Goal: Navigation & Orientation: Find specific page/section

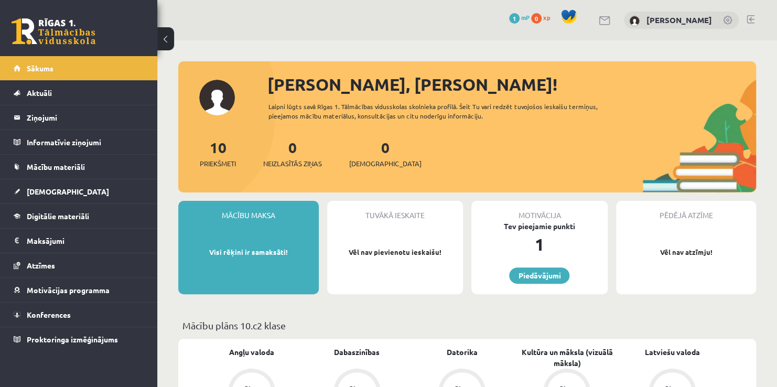
drag, startPoint x: 776, startPoint y: 55, endPoint x: 779, endPoint y: 50, distance: 5.7
click at [777, 50] on html "0 Dāvanas 1 mP 0 xp [PERSON_NAME] Sākums Aktuāli Kā mācīties eSKOLĀ Kontakti No…" at bounding box center [388, 193] width 777 height 387
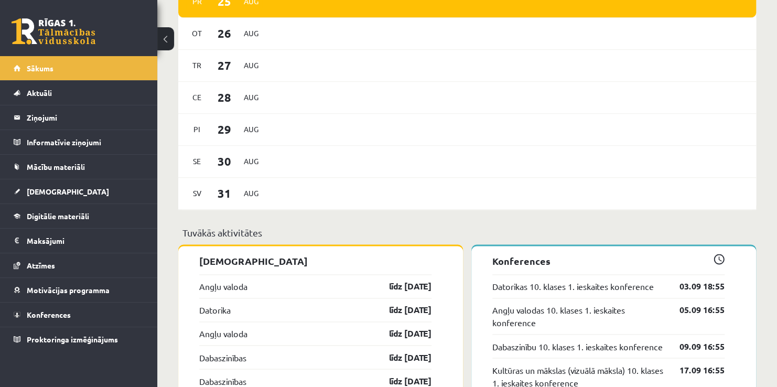
scroll to position [630, 0]
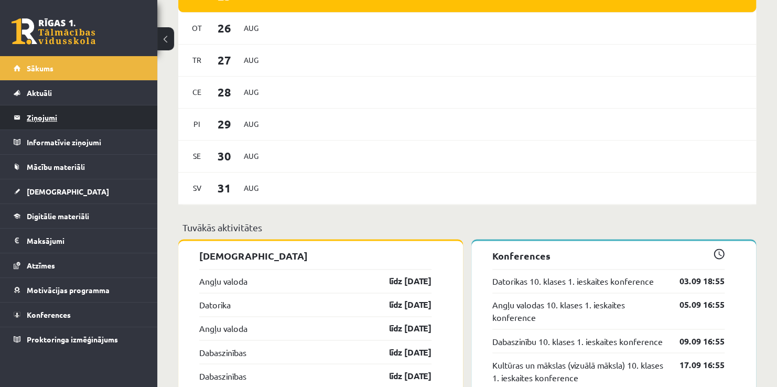
click at [59, 115] on legend "Ziņojumi 0" at bounding box center [85, 117] width 117 height 24
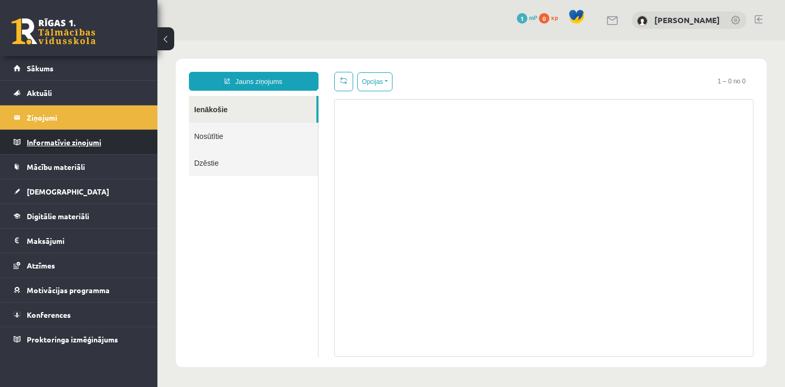
click at [73, 144] on legend "Informatīvie ziņojumi 0" at bounding box center [85, 142] width 117 height 24
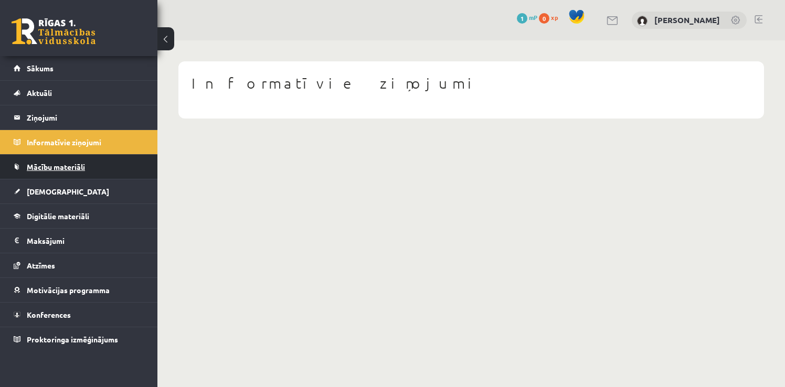
click at [41, 166] on span "Mācību materiāli" at bounding box center [56, 166] width 58 height 9
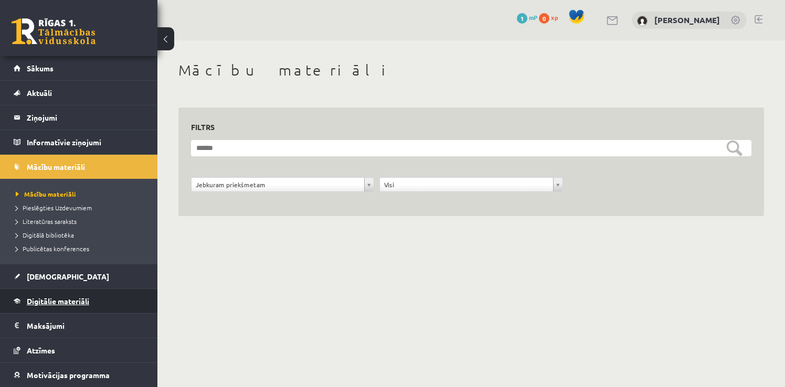
click at [62, 302] on span "Digitālie materiāli" at bounding box center [58, 300] width 62 height 9
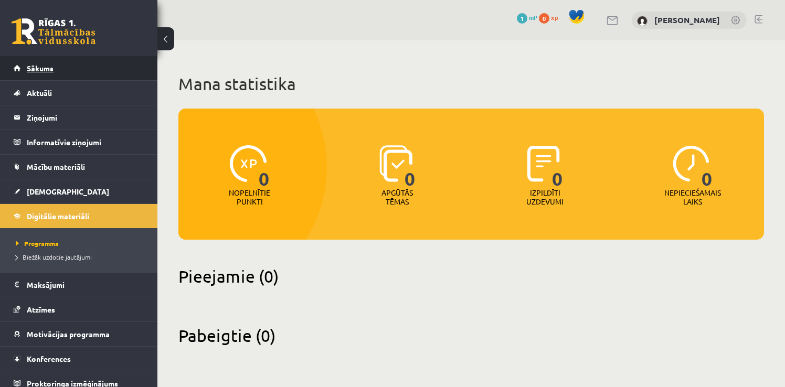
click at [41, 66] on span "Sākums" at bounding box center [40, 67] width 27 height 9
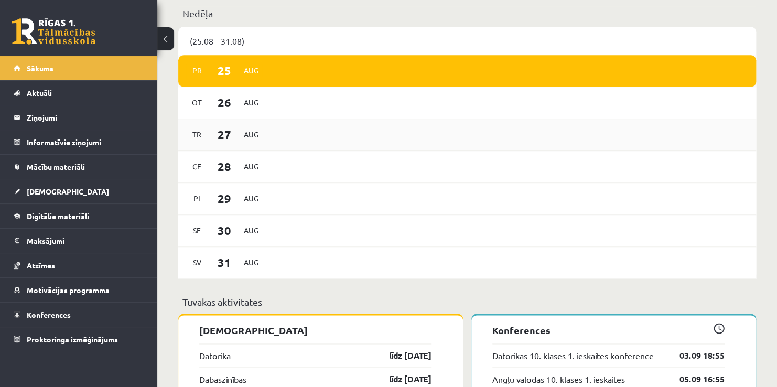
scroll to position [549, 0]
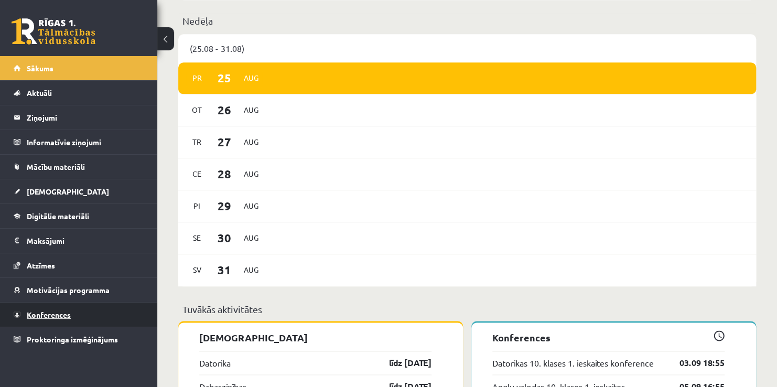
click at [47, 316] on span "Konferences" at bounding box center [49, 314] width 44 height 9
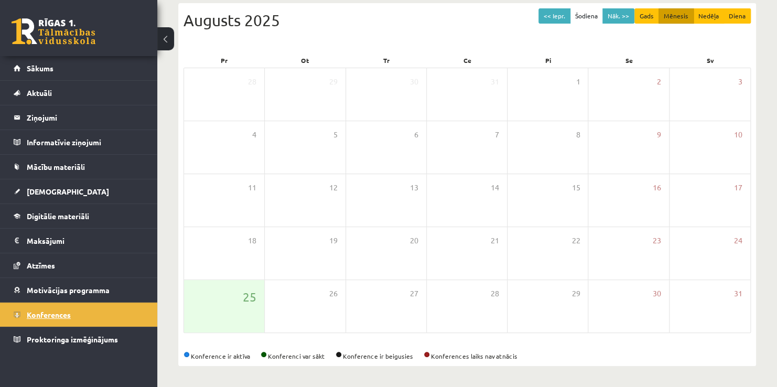
scroll to position [113, 0]
click at [620, 13] on button "Nāk. >>" at bounding box center [619, 16] width 32 height 15
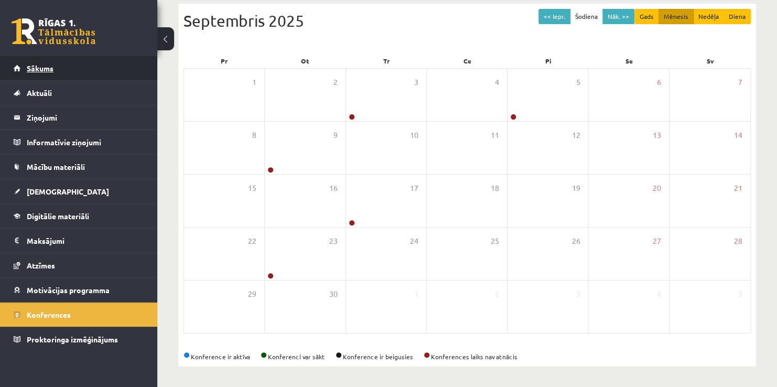
click at [56, 62] on link "Sākums" at bounding box center [79, 68] width 131 height 24
